Goal: Transaction & Acquisition: Purchase product/service

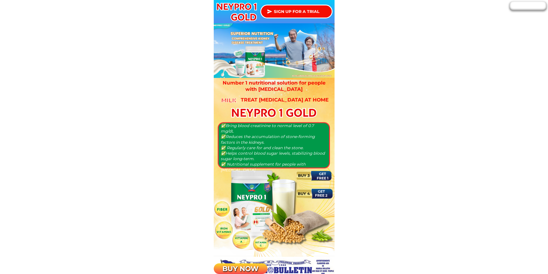
scroll to position [460, 0]
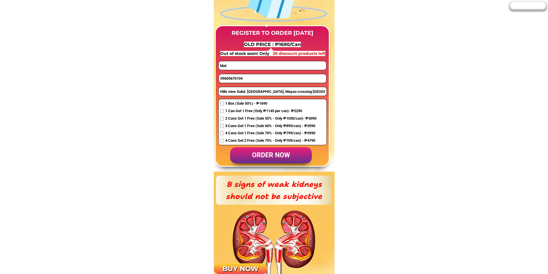
click at [237, 77] on input "09605676104" at bounding box center [272, 78] width 107 height 9
paste input "483495058"
type input "09483495058"
click at [247, 91] on input "Hills view Subd. [GEOGRAPHIC_DATA], Mayao crossing [GEOGRAPHIC_DATA]" at bounding box center [273, 91] width 108 height 9
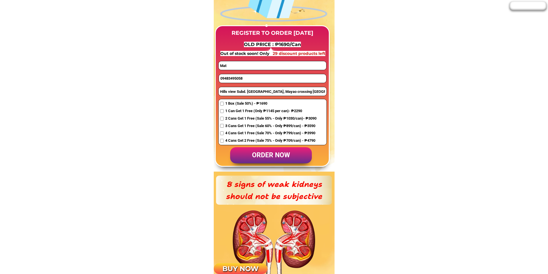
paste input "Purok lapu2 pob. [DATE][GEOGRAPHIC_DATA][PERSON_NAME]"
type input "Purok lapu2 pob. [DATE][GEOGRAPHIC_DATA][PERSON_NAME]"
click at [247, 66] on input "Mat" at bounding box center [272, 65] width 107 height 9
paste input "Diogracias villoria"
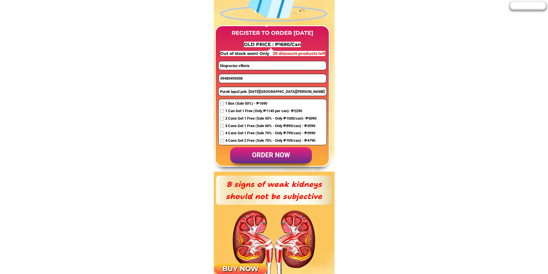
type input "Diogracias villoria"
click at [234, 120] on span "2 Cans Get 1 Free (Sale 55% - Only ₱1030/can)- ₱3090" at bounding box center [270, 119] width 91 height 6
checkbox input "true"
click at [272, 150] on p "order now" at bounding box center [271, 155] width 82 height 16
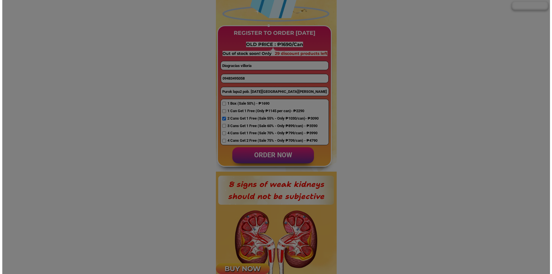
scroll to position [0, 0]
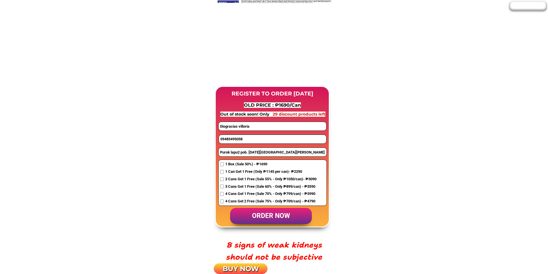
scroll to position [403, 0]
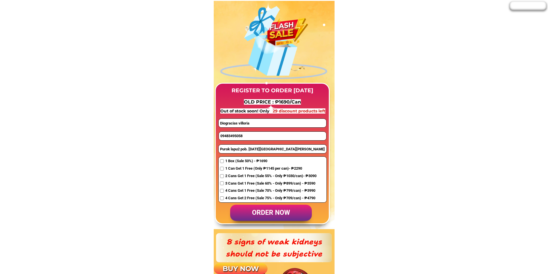
click at [243, 135] on input "09483495058" at bounding box center [272, 136] width 107 height 9
paste input "685094605"
type input "09685094605"
drag, startPoint x: 258, startPoint y: 125, endPoint x: 160, endPoint y: 115, distance: 98.9
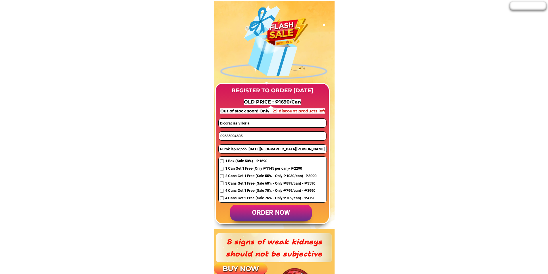
paste input "Roleve A.Sumando"
type input "Roleve A.Sumando"
click at [251, 151] on input "Purok lapu2 pob. [DATE][GEOGRAPHIC_DATA][PERSON_NAME]" at bounding box center [273, 149] width 108 height 9
paste input "-3 Jaliobong,Kitcharao Agusan del Norte Nat'l hi way beside Seventh Day Adventi…"
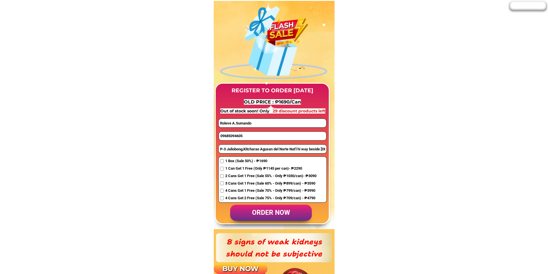
scroll to position [0, 49]
type input "P-3 Jaliobong,Kitcharao Agusan del Norte Nat'l hi way beside Seventh Day Advent…"
click at [222, 169] on input "checkbox" at bounding box center [222, 169] width 4 height 4
checkbox input "true"
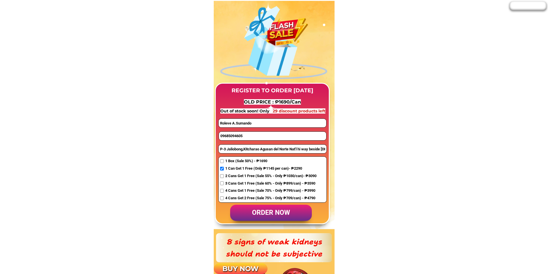
click at [268, 211] on p "order now" at bounding box center [271, 213] width 82 height 16
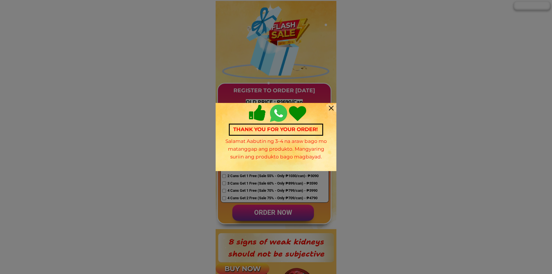
click at [331, 108] on div at bounding box center [331, 108] width 5 height 5
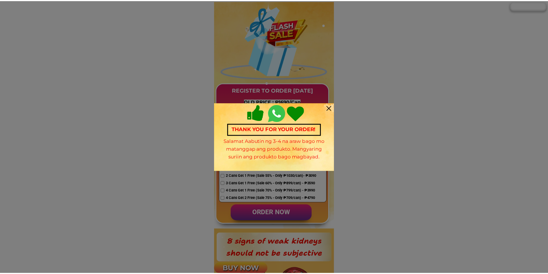
scroll to position [403, 0]
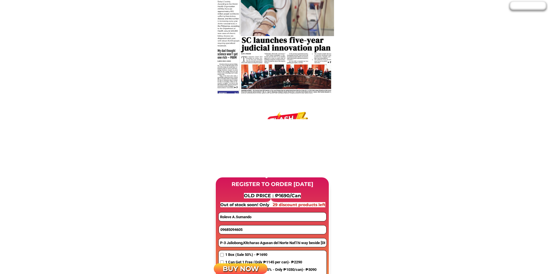
scroll to position [345, 0]
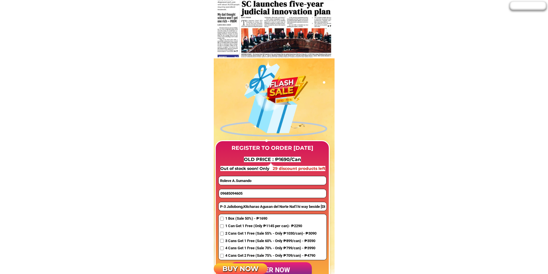
click at [237, 192] on input "09685094605" at bounding box center [272, 193] width 107 height 9
paste input "266129343"
type input "09266129343"
click at [221, 227] on input "checkbox" at bounding box center [222, 226] width 4 height 4
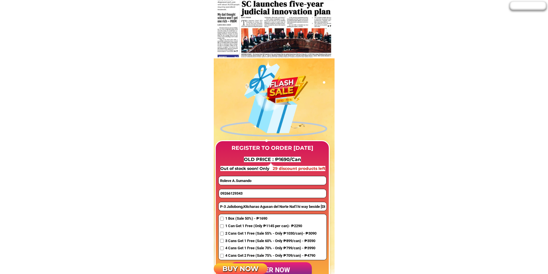
checkbox input "true"
drag, startPoint x: 266, startPoint y: 182, endPoint x: 162, endPoint y: 161, distance: 105.7
paste input "Wilhelm lopez"
type input "Wilhelm lopez"
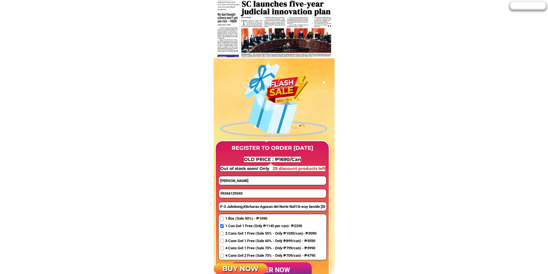
click at [236, 206] on input "P-3 Jaliobong,Kitcharao Agusan del Norte Nat'l hi way beside [DEMOGRAPHIC_DATA]" at bounding box center [273, 206] width 108 height 9
paste input "Blk 1 lot 8 sunrise vill.marinig,cabuyao, laguna"
type input "Blk 1 lot 8 sunrise vill.marinig,cabuyao, laguna"
click at [284, 266] on p "order now" at bounding box center [271, 270] width 82 height 16
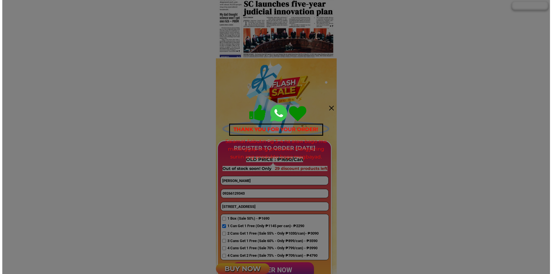
scroll to position [0, 0]
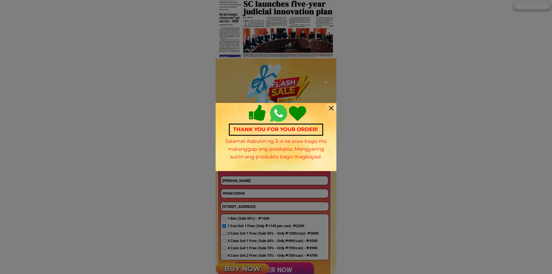
click at [331, 107] on div at bounding box center [331, 108] width 5 height 5
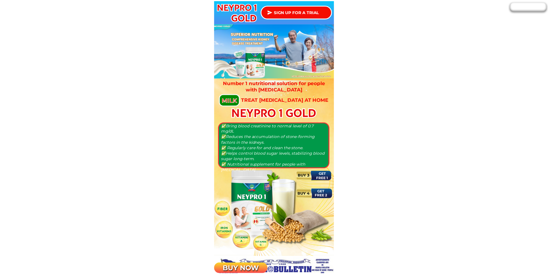
scroll to position [345, 0]
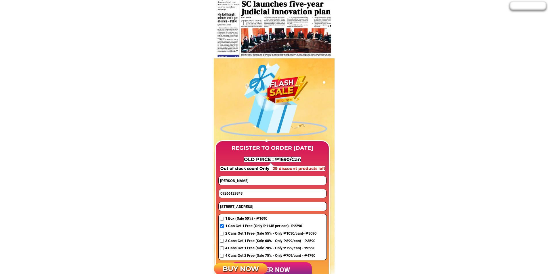
click at [244, 192] on input "09266129343" at bounding box center [272, 193] width 107 height 9
paste input "09278864266"
type input "09278864266"
click at [234, 207] on input "Blk 1 lot 8 sunrise vill.marinig,cabuyao, laguna" at bounding box center [273, 206] width 108 height 9
paste input "Poblacion Kiamba Sarangani"
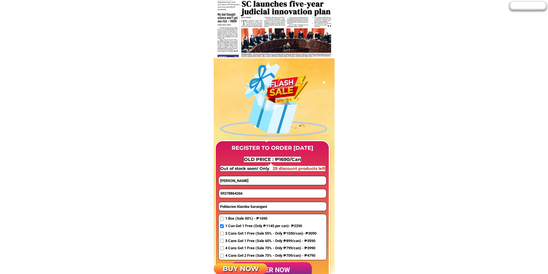
type input "Poblacion Kiamba Sarangani"
click at [247, 183] on input "Wilhelm lopez" at bounding box center [272, 180] width 107 height 9
paste input ""josefina"
type input ""josefina"
click at [230, 228] on span "1 Can Get 1 Free (Only ₱1145 per can)- ₱2290" at bounding box center [270, 226] width 91 height 6
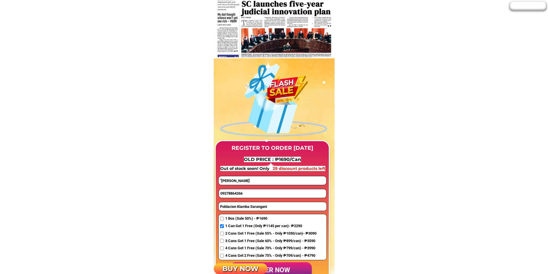
checkbox input "true"
click at [285, 269] on p "order now" at bounding box center [271, 270] width 82 height 16
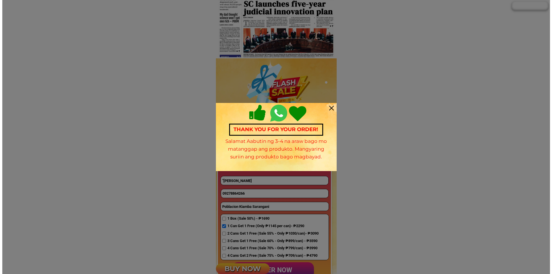
scroll to position [0, 0]
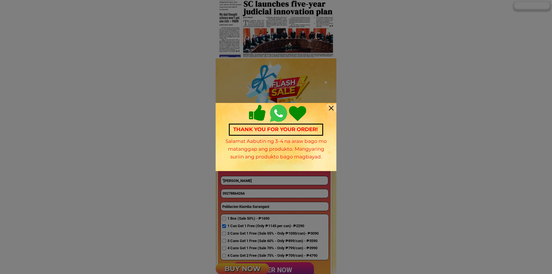
click at [330, 106] on div "Thank you for your order! Salamat Aabutin ng 3-4 na araw bago mo matanggap ang …" at bounding box center [276, 137] width 121 height 68
click at [332, 108] on div at bounding box center [331, 108] width 5 height 5
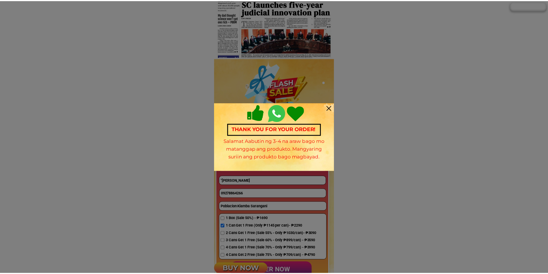
scroll to position [345, 0]
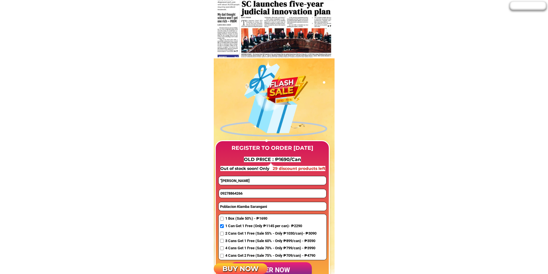
click at [239, 192] on input "09278864266" at bounding box center [272, 193] width 107 height 9
paste input "09152028553"
type input "09152028553"
click at [232, 182] on input ""josefina" at bounding box center [272, 180] width 107 height 9
paste input "Juanita Marquez"
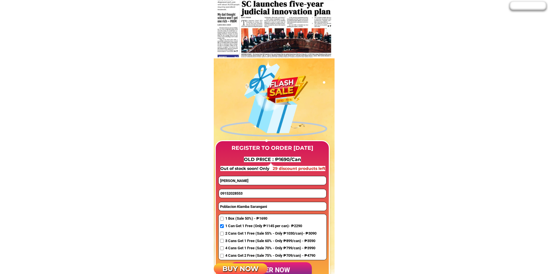
type input "Juanita Marquez"
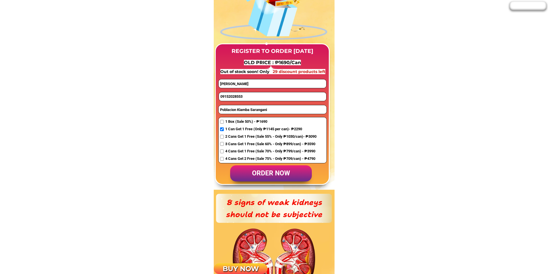
scroll to position [460, 0]
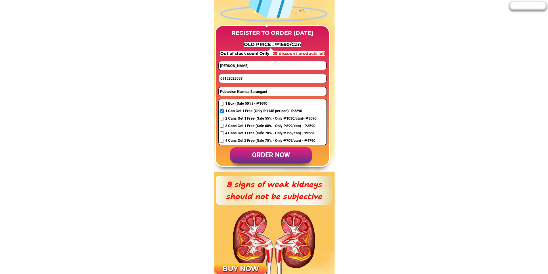
click at [237, 92] on input "Poblacion Kiamba Sarangani" at bounding box center [273, 91] width 108 height 9
paste input "13 Sampaguita Street Brgy Ivc Marikina City Industrial, Industrial valley, Mari…"
type input "13 Sampaguita Street Brgy Ivc Marikina City Industrial, Industrial valley, Mari…"
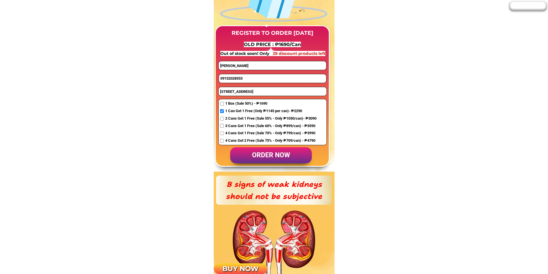
click at [224, 127] on input "checkbox" at bounding box center [222, 126] width 4 height 4
checkbox input "true"
click at [271, 154] on p "order now" at bounding box center [271, 155] width 82 height 16
